Goal: Navigation & Orientation: Find specific page/section

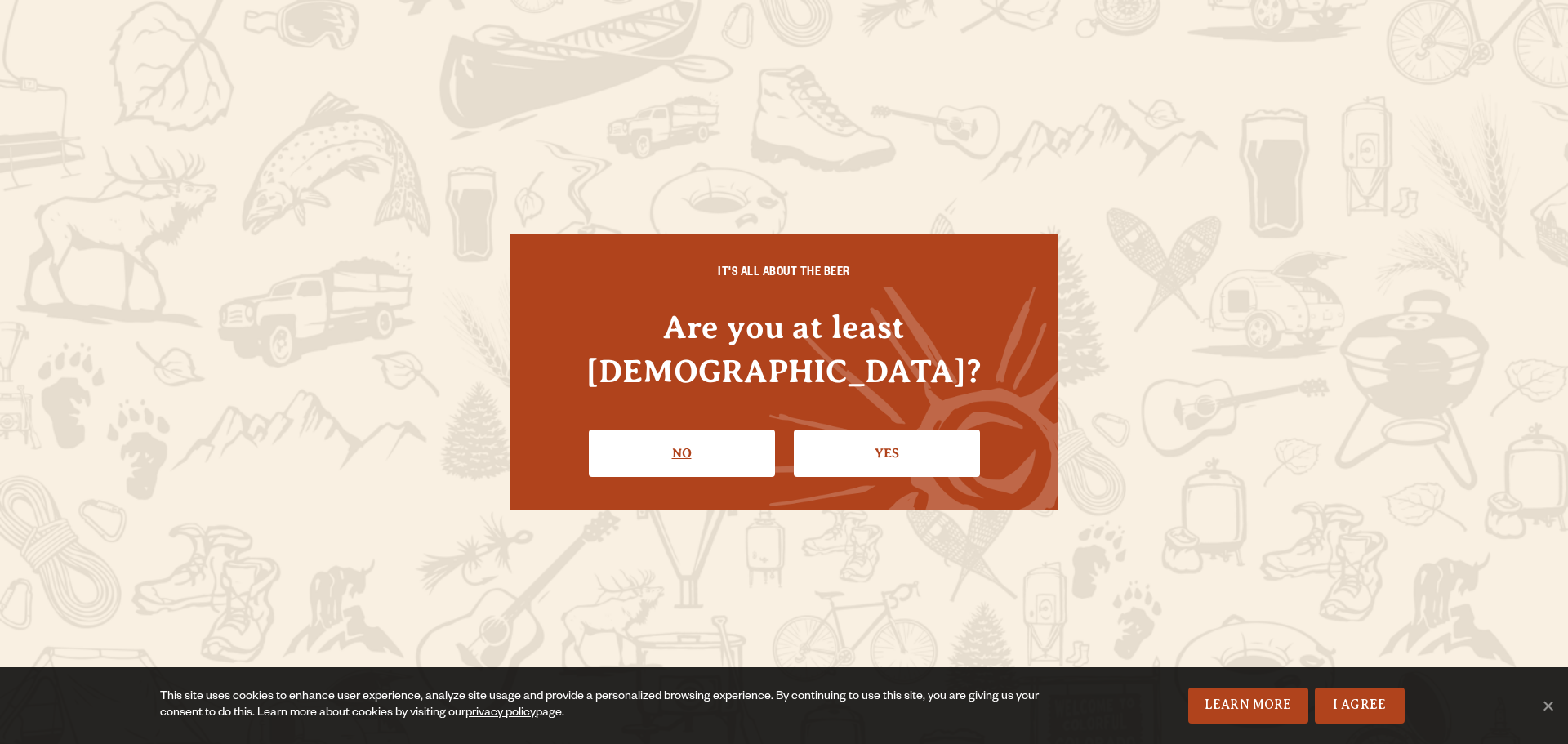
click at [694, 442] on link "No" at bounding box center [682, 452] width 186 height 47
click at [871, 429] on link "Yes" at bounding box center [886, 452] width 186 height 47
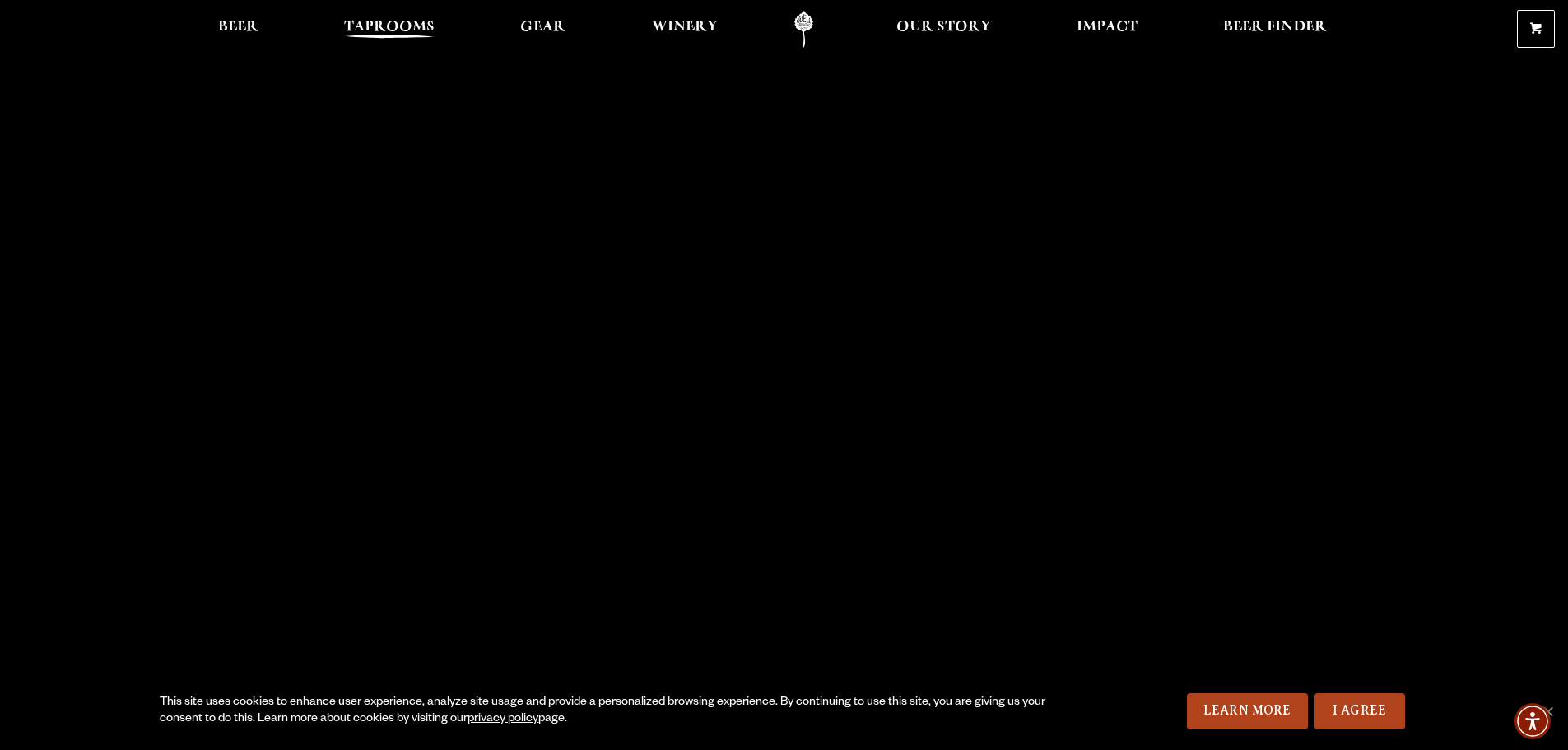
click at [400, 29] on span "Taprooms" at bounding box center [390, 28] width 91 height 13
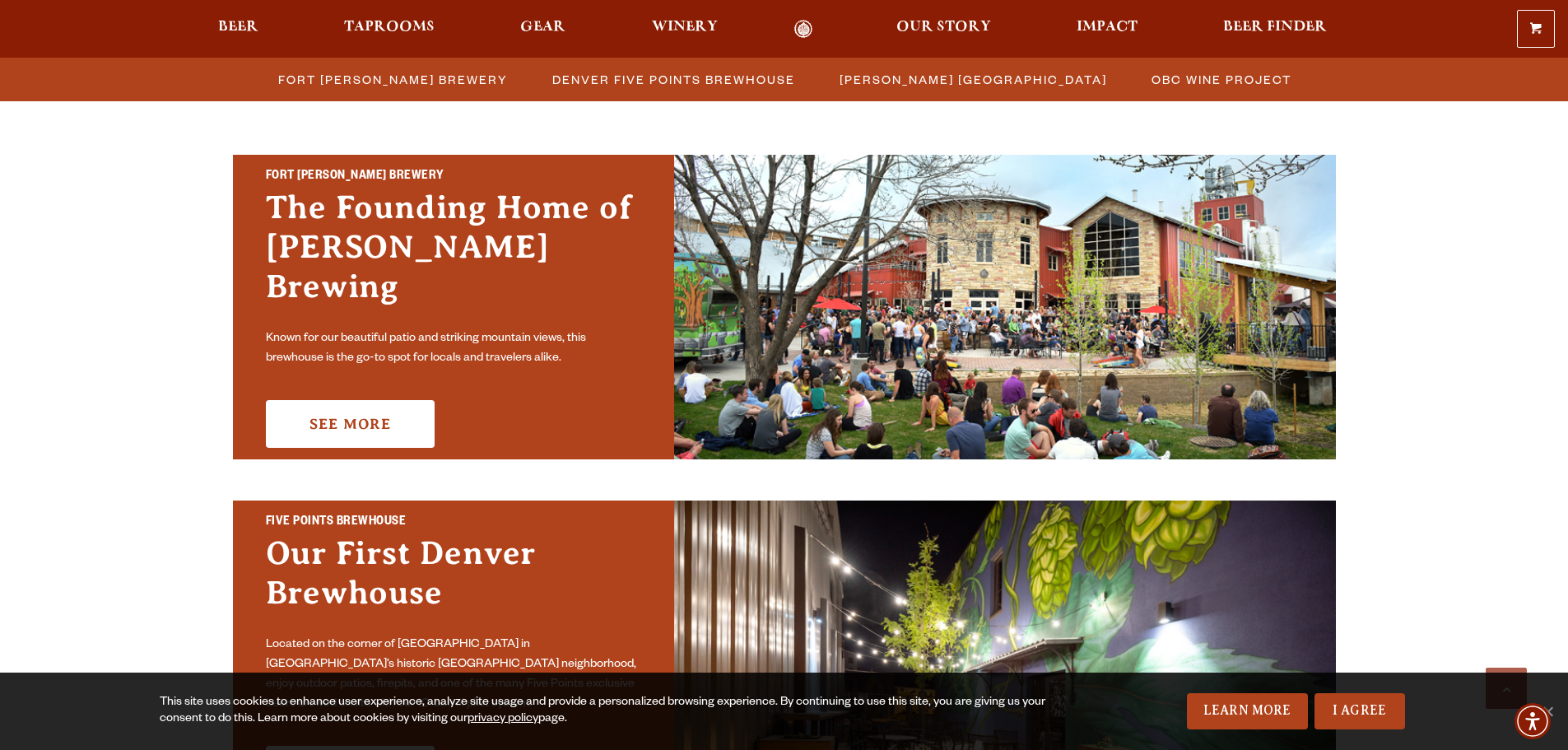
scroll to position [329, 0]
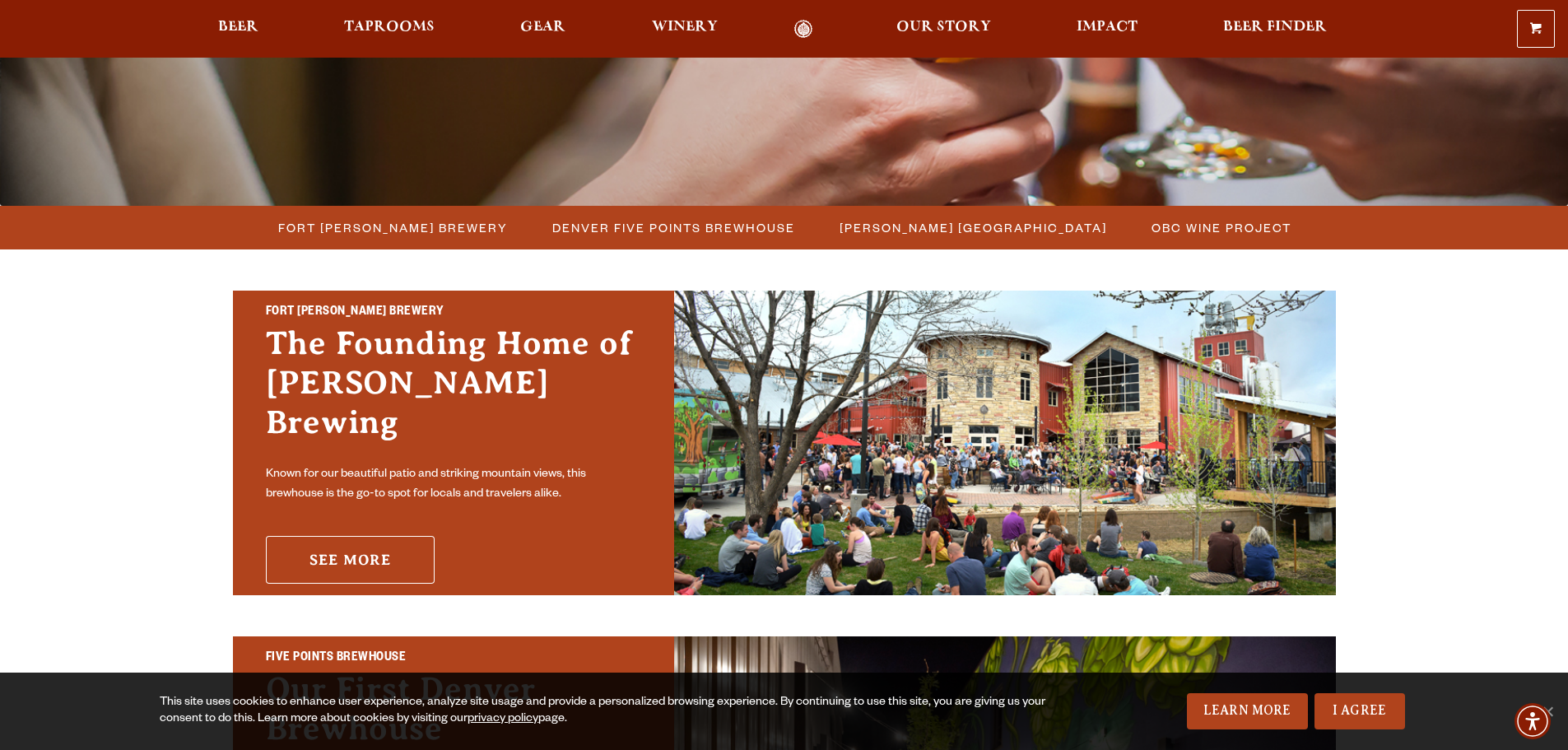
click at [312, 545] on link "See More" at bounding box center [350, 559] width 169 height 48
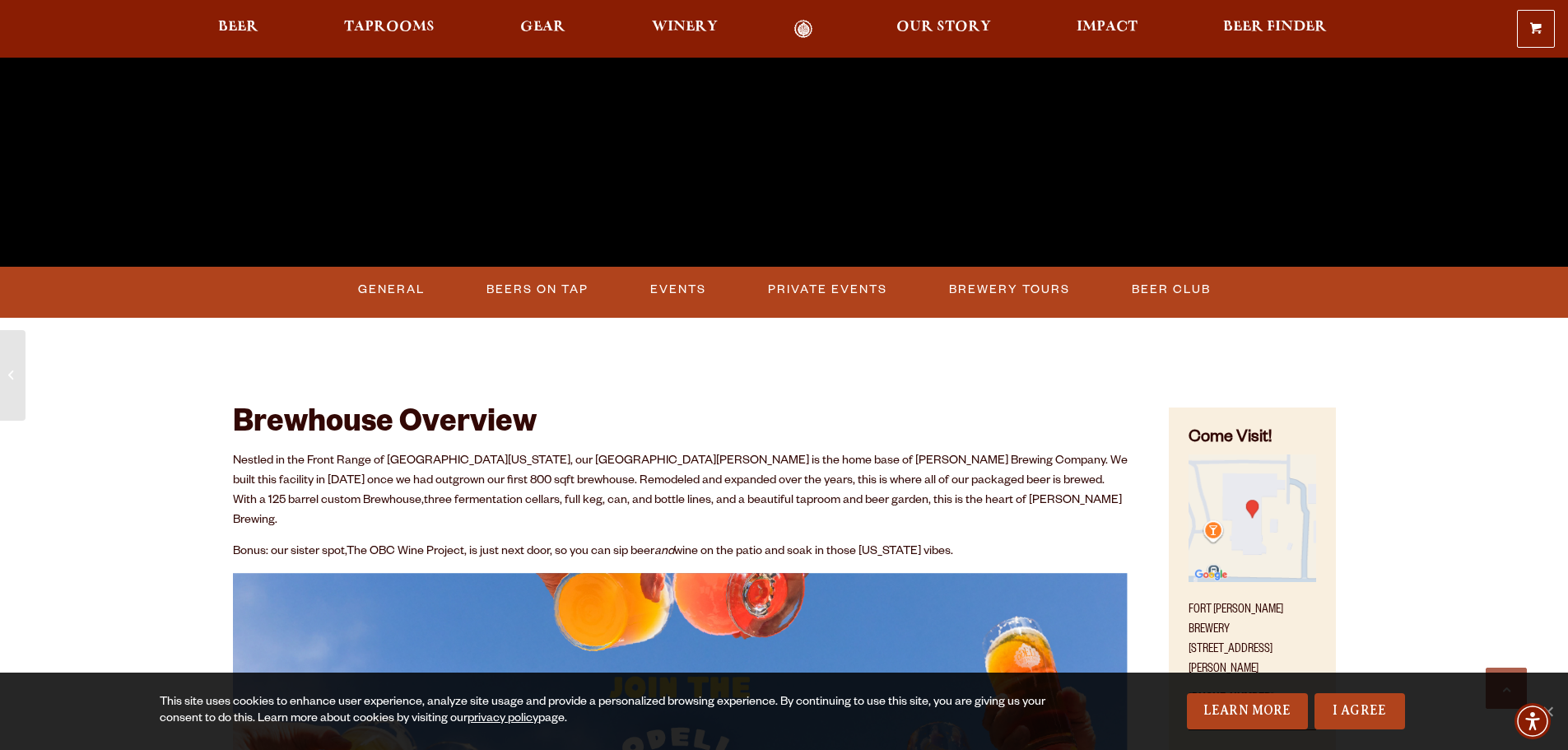
scroll to position [905, 0]
